Goal: Find specific fact: Find specific fact

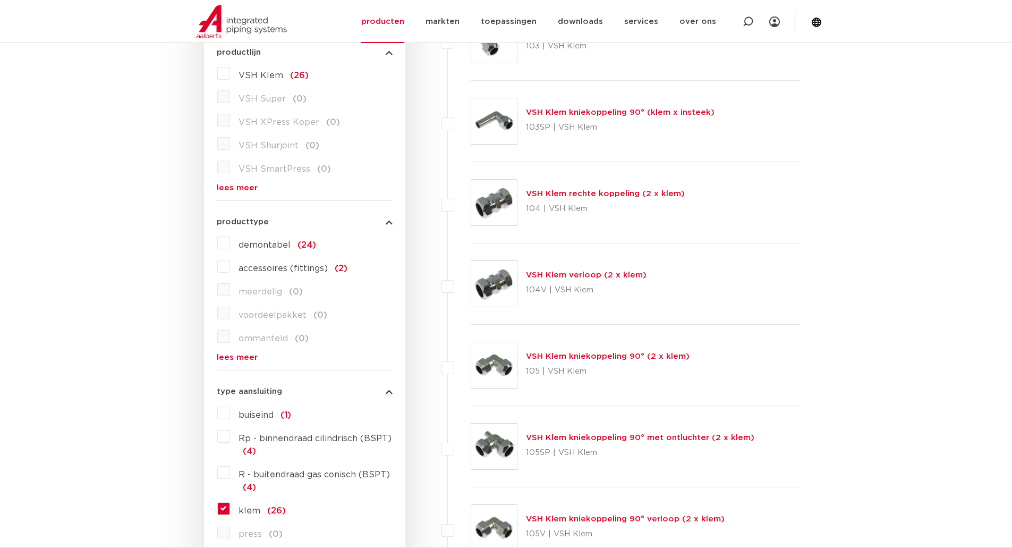
scroll to position [298, 0]
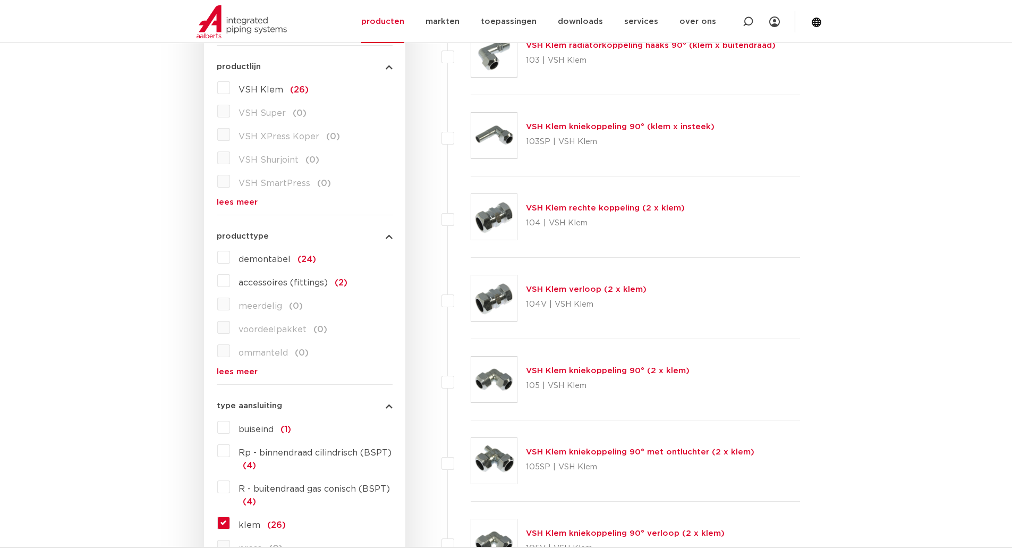
click at [232, 137] on label "VSH XPress Koper (0)" at bounding box center [285, 134] width 110 height 17
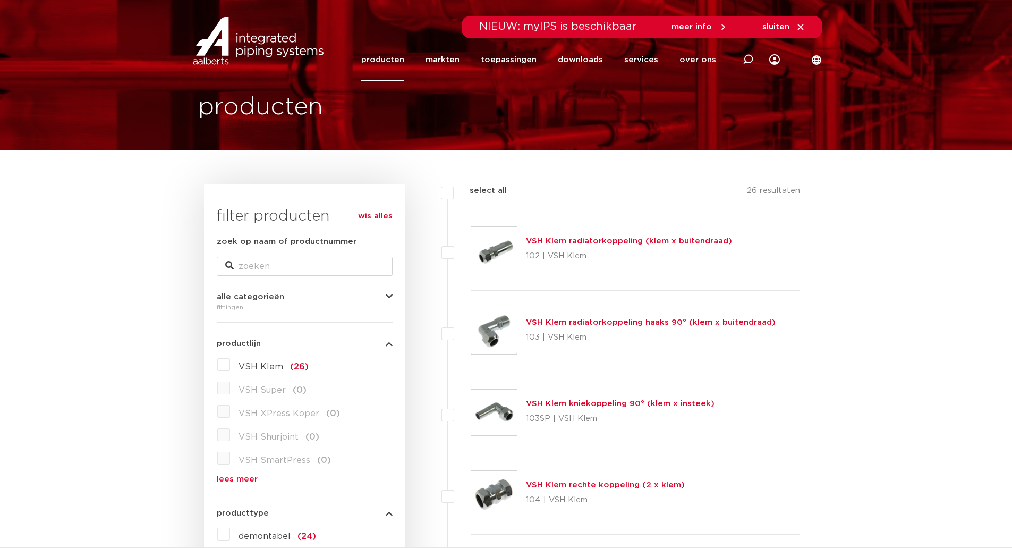
scroll to position [0, 0]
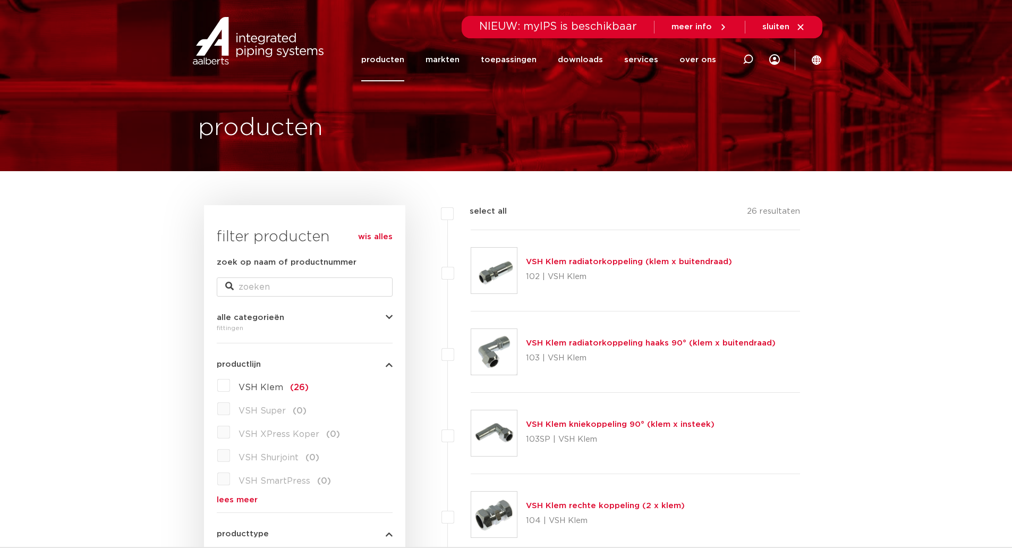
click at [370, 236] on link "wis alles" at bounding box center [375, 237] width 35 height 13
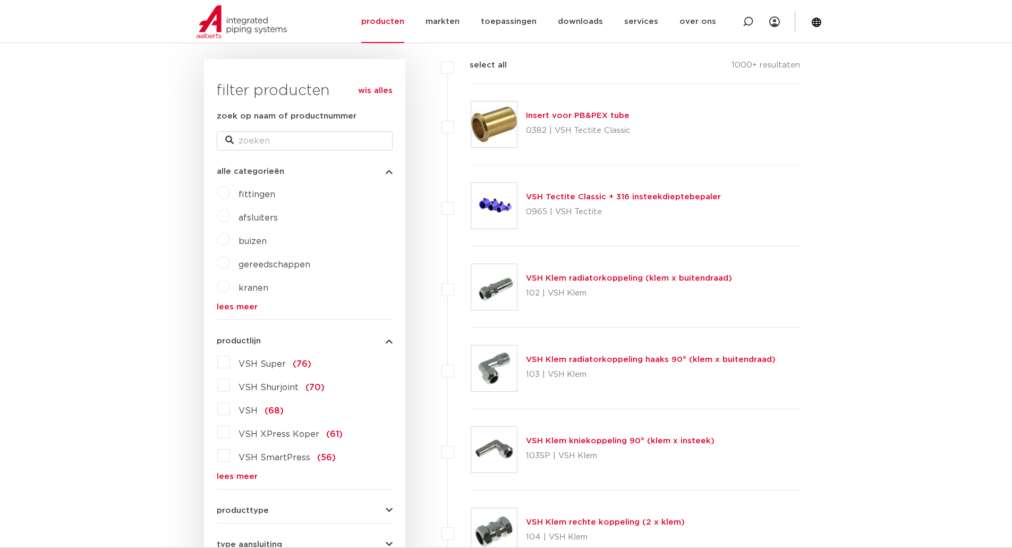
scroll to position [159, 0]
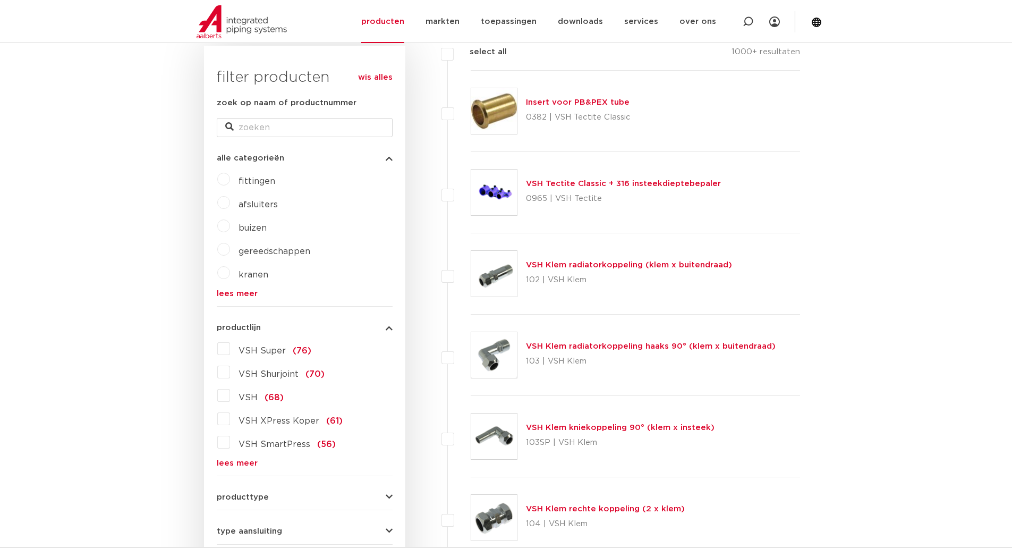
click at [230, 420] on label "VSH XPress Koper (61)" at bounding box center [286, 418] width 113 height 17
click at [0, 0] on input "VSH XPress Koper (61)" at bounding box center [0, 0] width 0 height 0
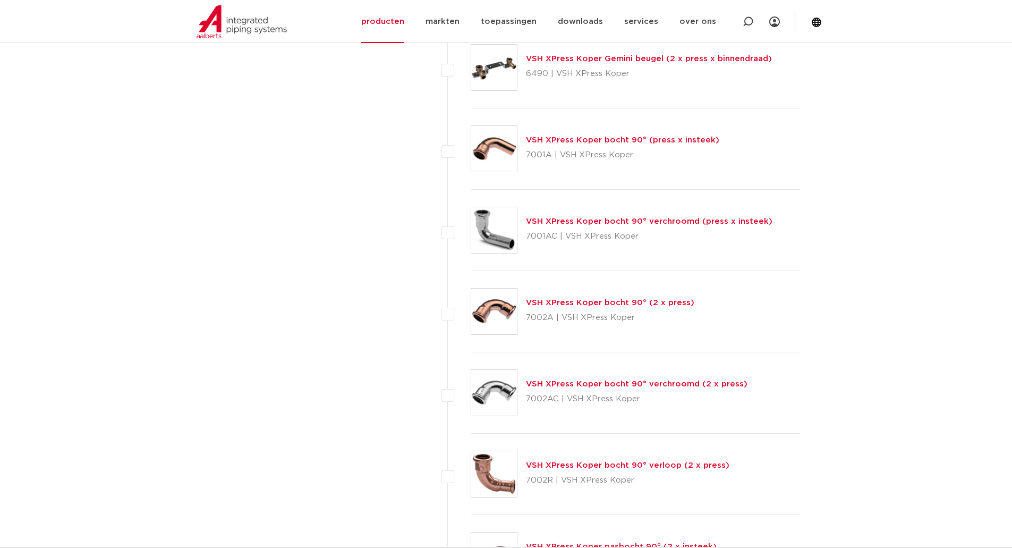
scroll to position [1913, 0]
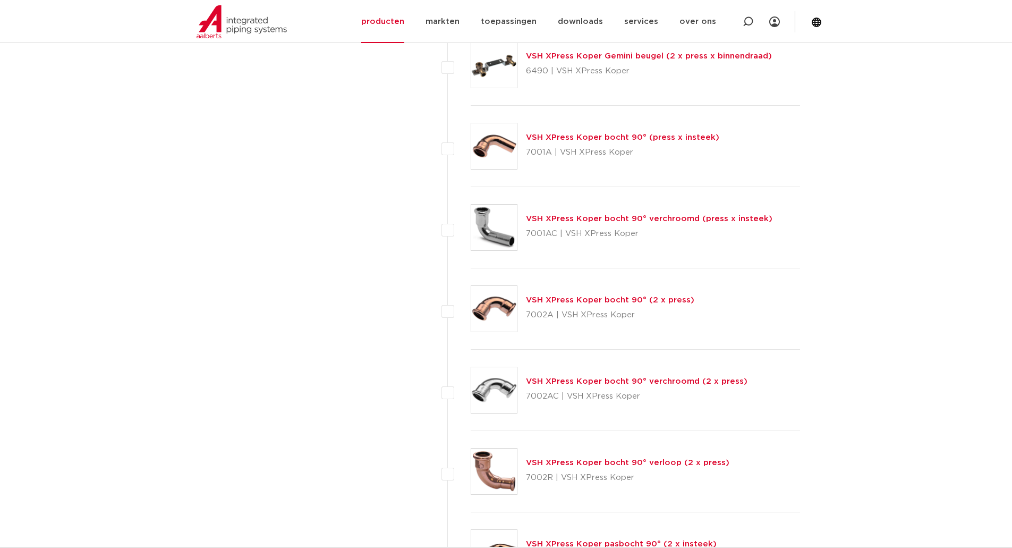
click at [588, 136] on link "VSH XPress Koper bocht 90° (press x insteek)" at bounding box center [622, 137] width 193 height 8
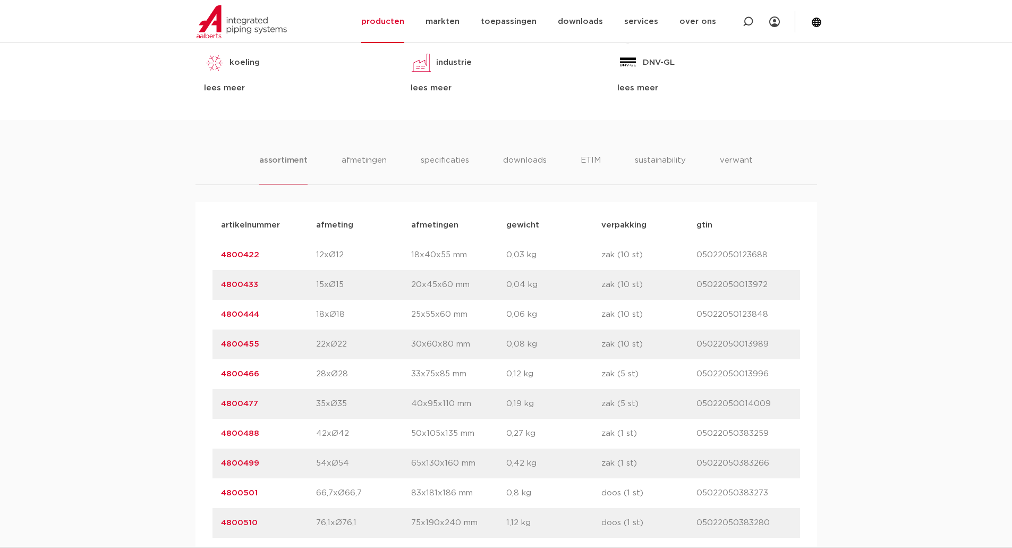
scroll to position [638, 0]
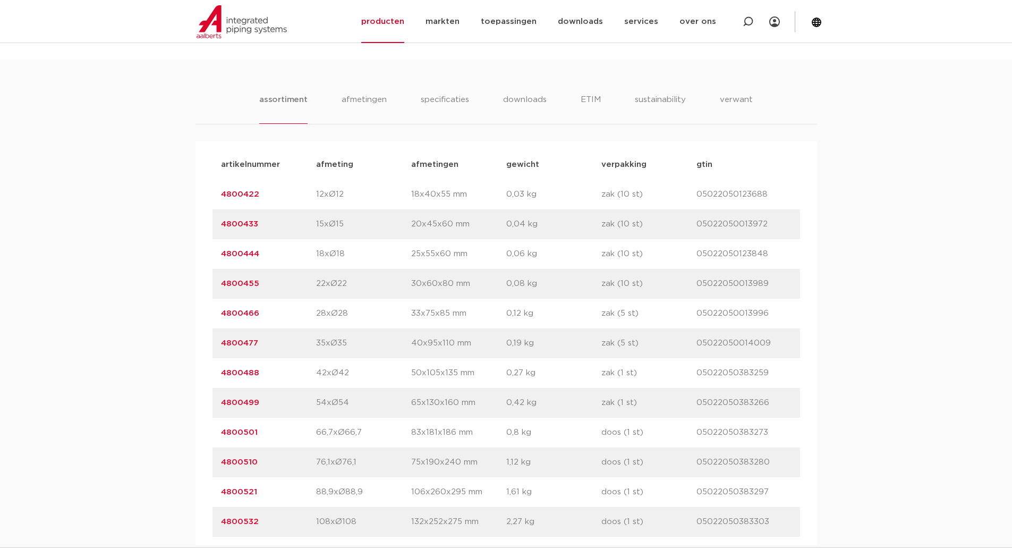
drag, startPoint x: 262, startPoint y: 343, endPoint x: 213, endPoint y: 344, distance: 49.4
click at [210, 342] on div "artikelnummer afmeting [GEOGRAPHIC_DATA] gewicht verpakking gtin artikelnummer …" at bounding box center [507, 343] width 622 height 404
copy link "4800477"
